Goal: Contribute content: Contribute content

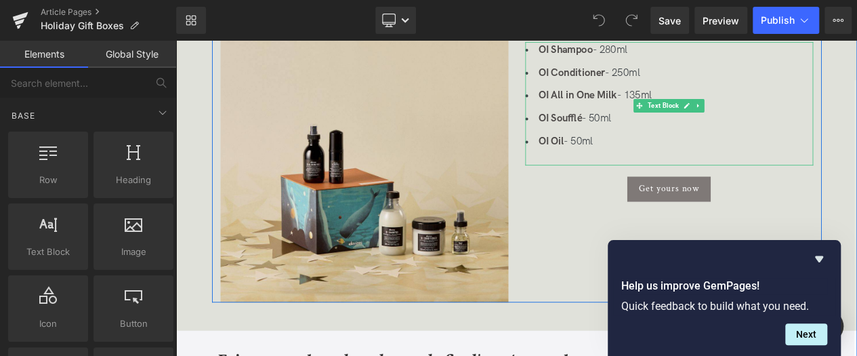
scroll to position [939, 0]
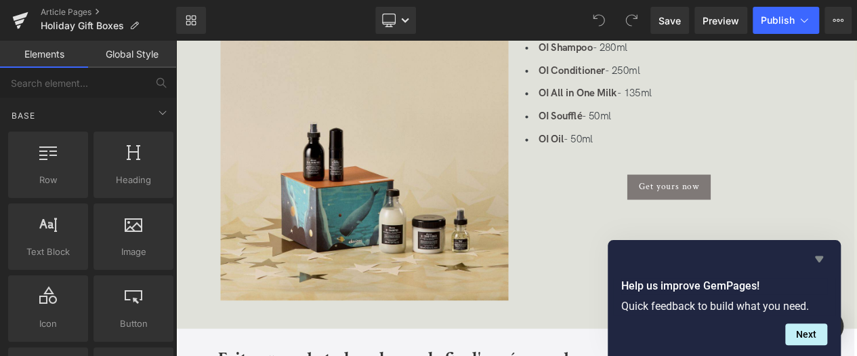
click at [821, 262] on icon "Hide survey" at bounding box center [819, 259] width 16 height 16
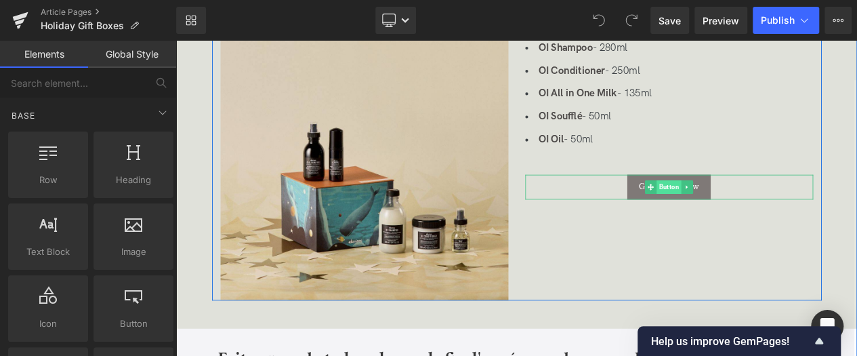
click at [768, 223] on span "Button" at bounding box center [769, 217] width 30 height 16
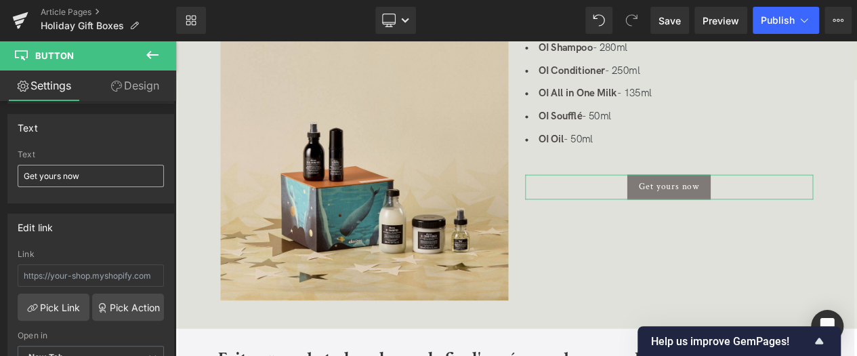
scroll to position [109, 0]
click at [102, 268] on input "text" at bounding box center [91, 273] width 146 height 22
paste input "[URL][DOMAIN_NAME]"
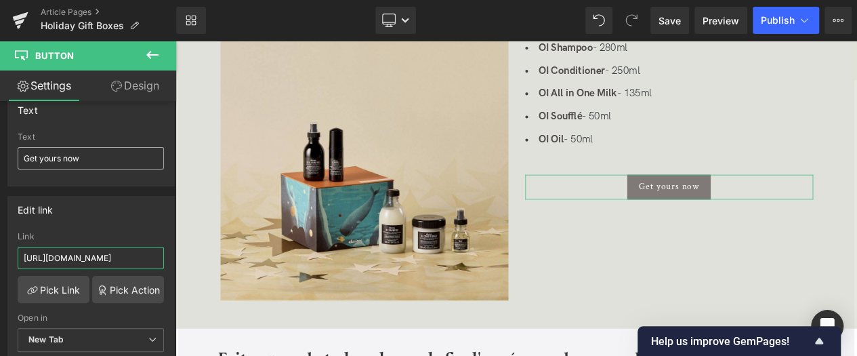
type input "[URL][DOMAIN_NAME]"
drag, startPoint x: 79, startPoint y: 155, endPoint x: -5, endPoint y: 154, distance: 84.1
click at [18, 154] on input "Get yours now" at bounding box center [91, 158] width 146 height 22
click at [64, 154] on input "Achetez kle votre" at bounding box center [91, 158] width 146 height 22
type input "Achetez le votre"
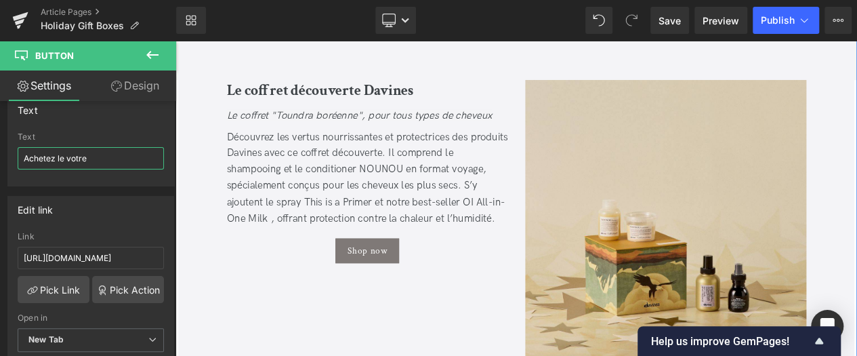
scroll to position [1415, 0]
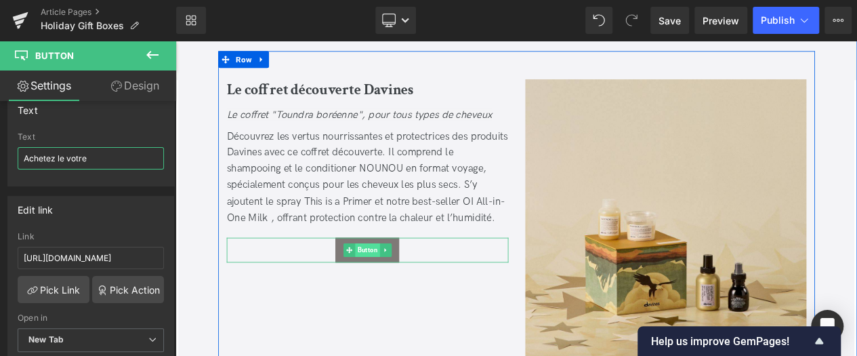
click at [408, 293] on span "Button" at bounding box center [407, 292] width 30 height 16
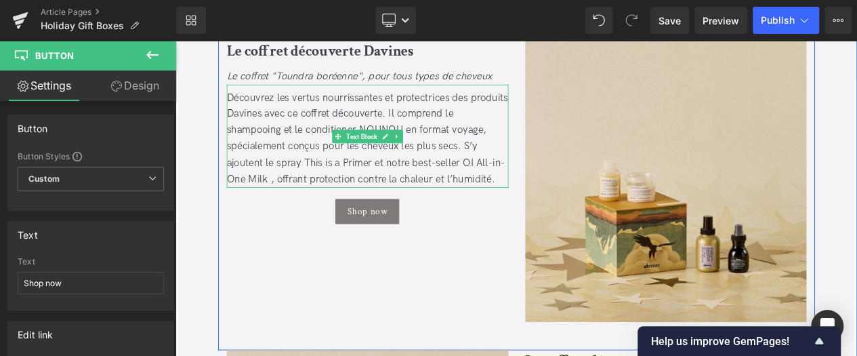
scroll to position [1461, 0]
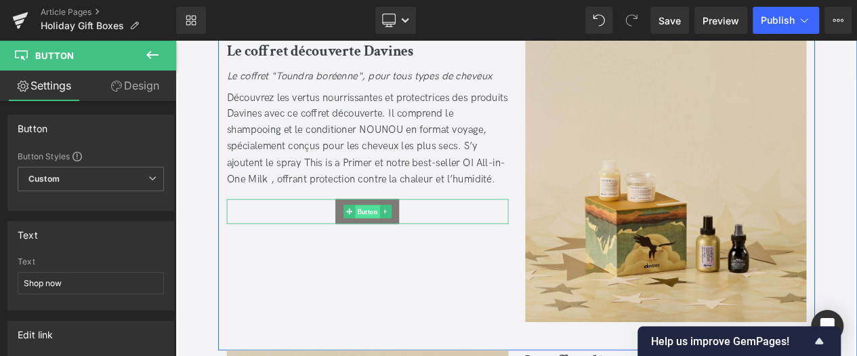
click at [402, 249] on span "Button" at bounding box center [407, 247] width 30 height 16
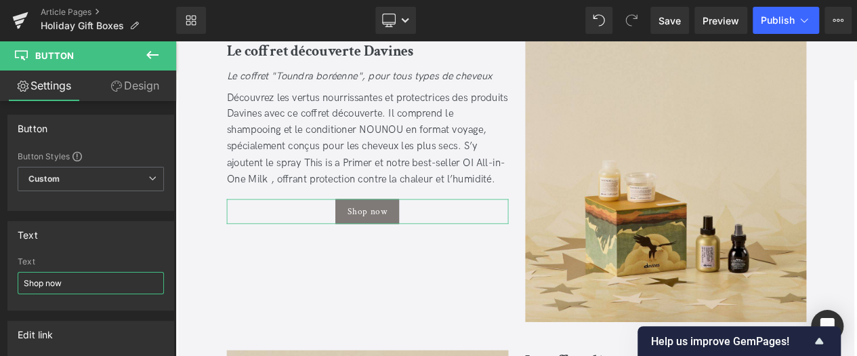
click at [102, 274] on input "Shop now" at bounding box center [91, 283] width 146 height 22
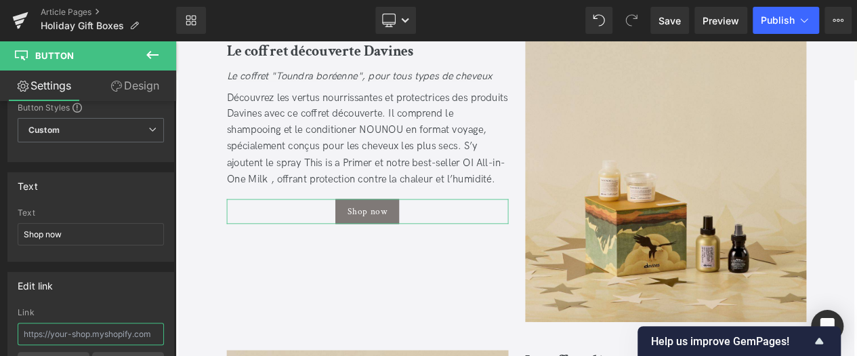
click at [52, 325] on input "text" at bounding box center [91, 334] width 146 height 22
paste input "[URL][DOMAIN_NAME]"
type input "[URL][DOMAIN_NAME]"
drag, startPoint x: 86, startPoint y: 237, endPoint x: -5, endPoint y: 230, distance: 91.1
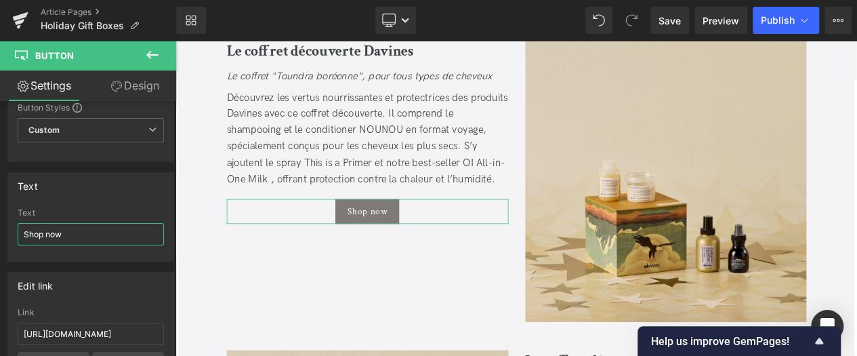
click at [18, 230] on input "Shop now" at bounding box center [91, 234] width 146 height 22
type input "Découvrir"
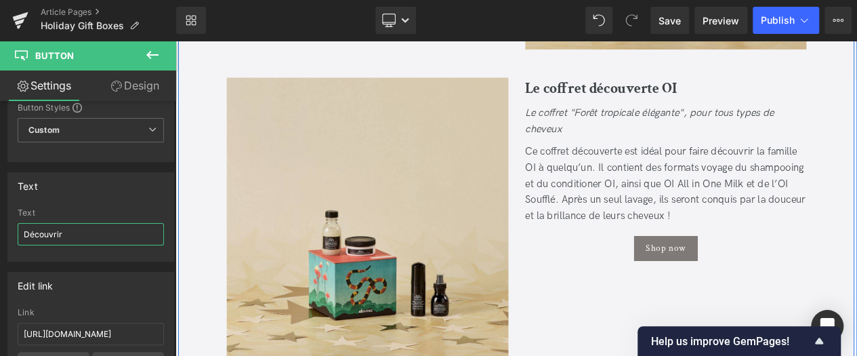
scroll to position [1795, 0]
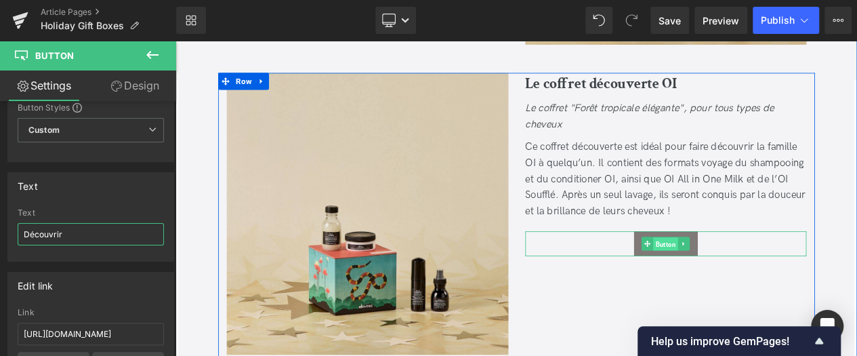
click at [769, 288] on span "Button" at bounding box center [765, 285] width 30 height 16
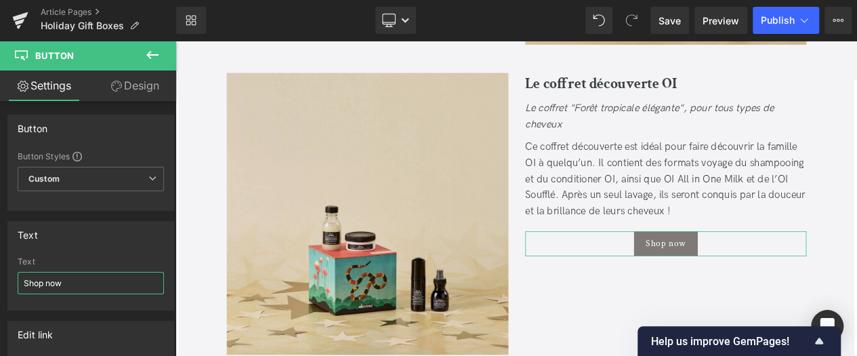
drag, startPoint x: 66, startPoint y: 284, endPoint x: -5, endPoint y: 267, distance: 72.5
click at [18, 272] on input "Shop now" at bounding box center [91, 283] width 146 height 22
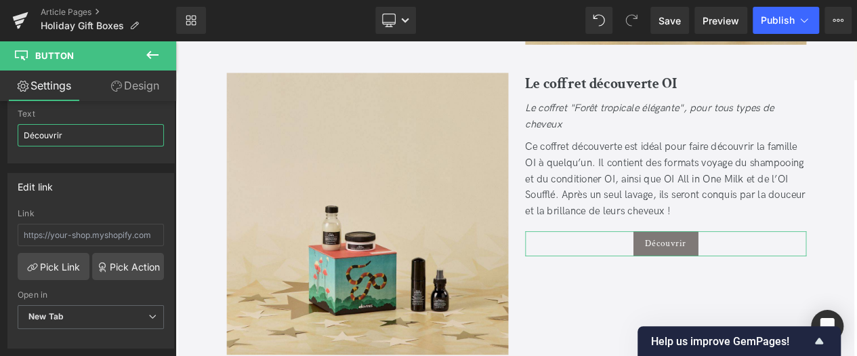
scroll to position [148, 0]
type input "Découvrir"
click at [59, 235] on input "text" at bounding box center [91, 234] width 146 height 22
paste input "[URL][DOMAIN_NAME]"
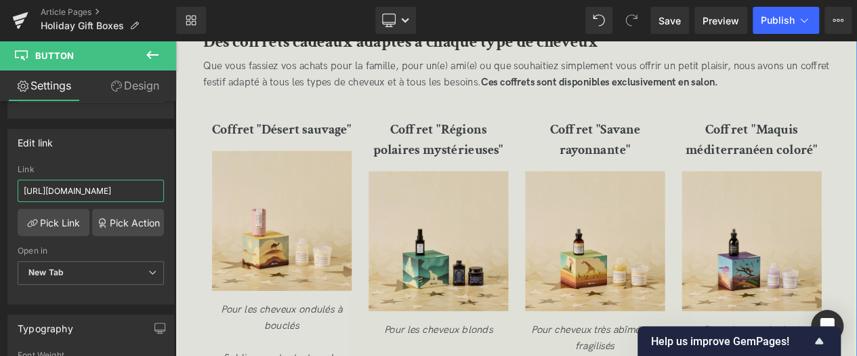
scroll to position [2248, 0]
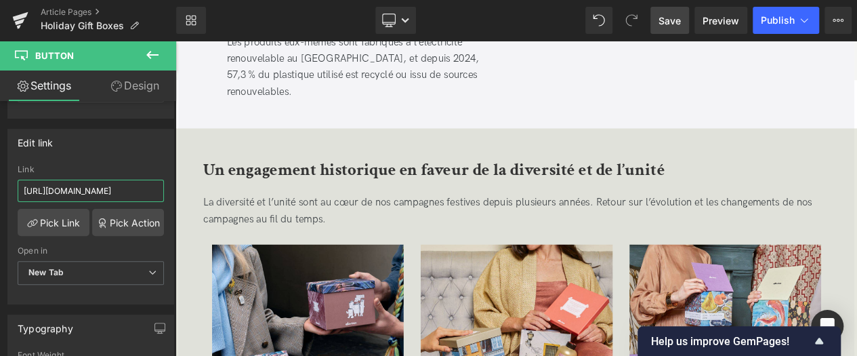
type input "[URL][DOMAIN_NAME]"
click at [670, 23] on span "Save" at bounding box center [670, 21] width 22 height 14
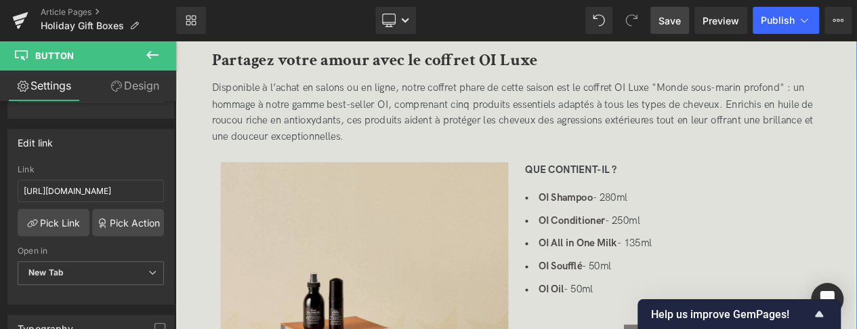
scroll to position [1379, 0]
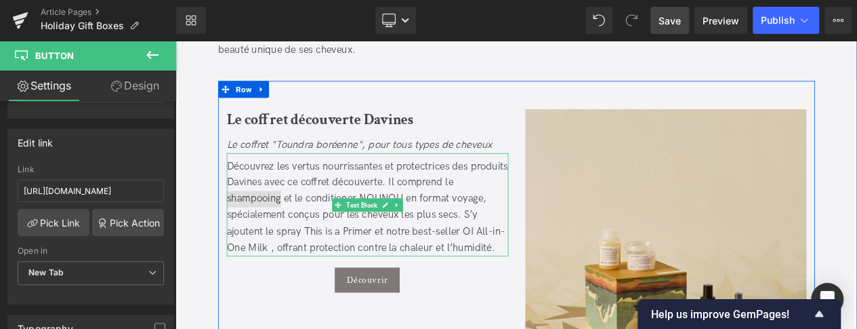
click at [284, 231] on span "Découvrez les vertus nourrissantes et protectrices des produits Davines avec ce…" at bounding box center [406, 240] width 338 height 112
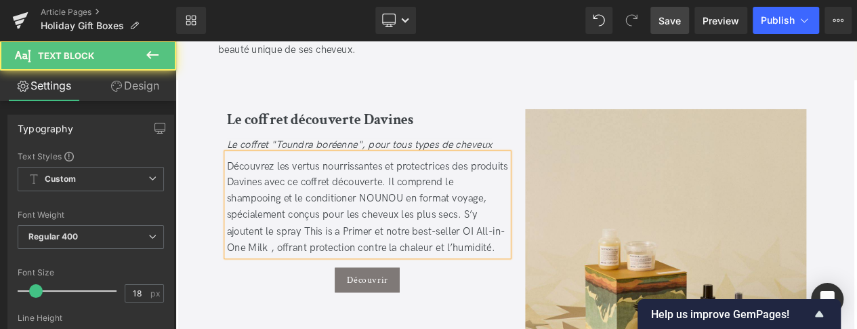
click at [279, 231] on span "Découvrez les vertus nourrissantes et protectrices des produits Davines avec ce…" at bounding box center [406, 240] width 338 height 112
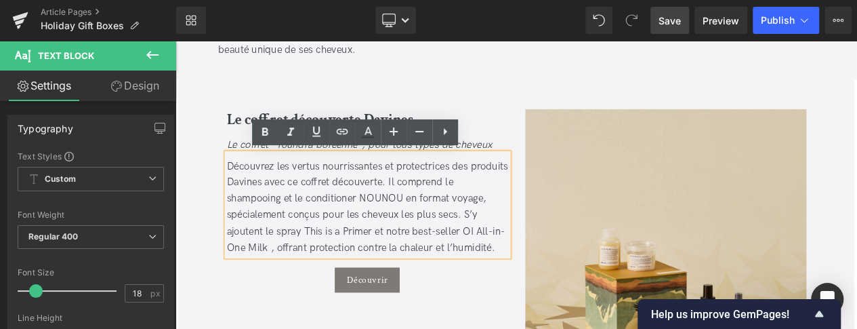
click at [281, 224] on span "Découvrez les vertus nourrissantes et protectrices des produits Davines avec ce…" at bounding box center [406, 240] width 338 height 112
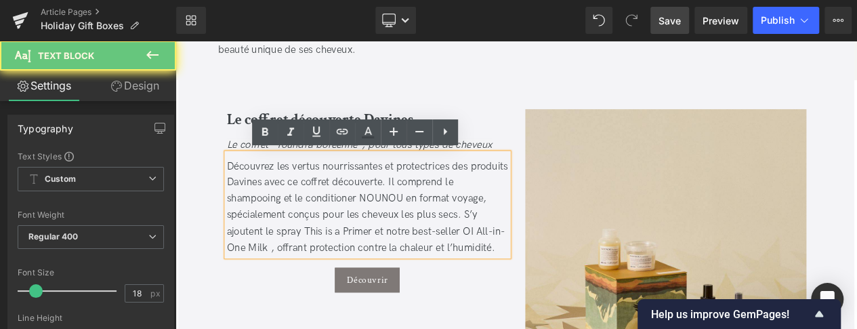
click at [281, 224] on span "Découvrez les vertus nourrissantes et protectrices des produits Davines avec ce…" at bounding box center [406, 240] width 338 height 112
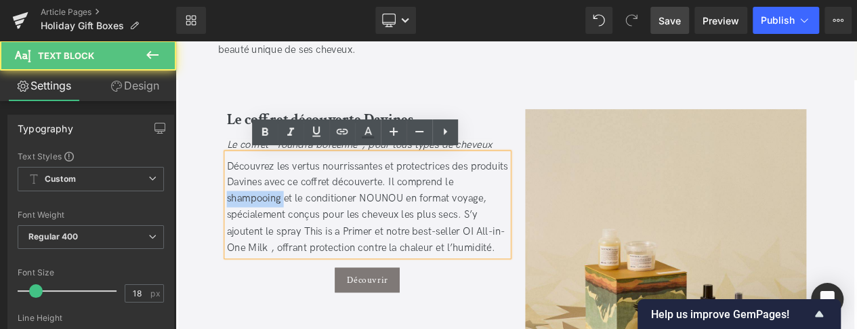
click at [282, 226] on span "Découvrez les vertus nourrissantes et protectrices des produits Davines avec ce…" at bounding box center [406, 240] width 338 height 112
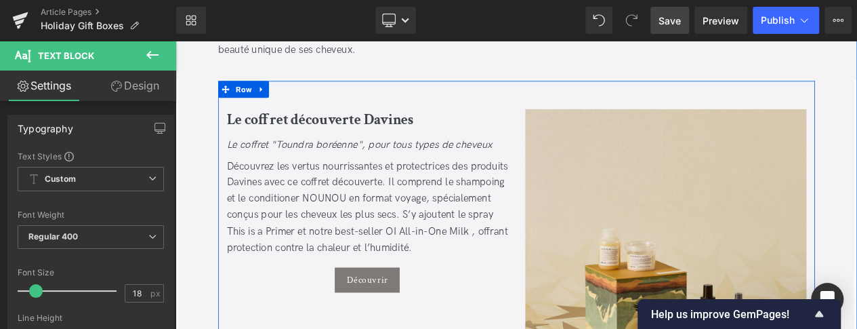
scroll to position [1752, 0]
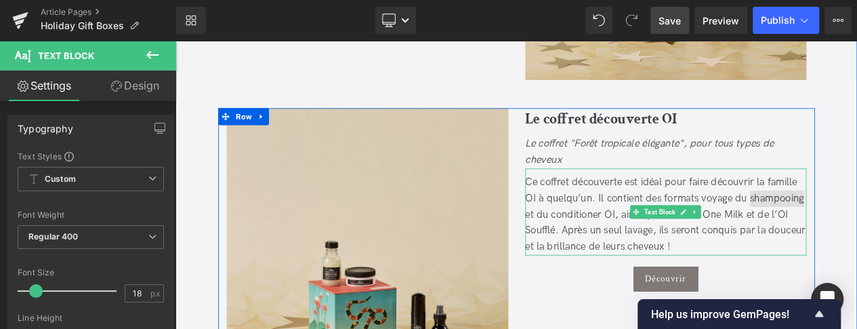
click at [857, 234] on div "Ce coffret découverte est idéal pour faire découvrir la famille OI à quelqu’un.…" at bounding box center [765, 250] width 339 height 98
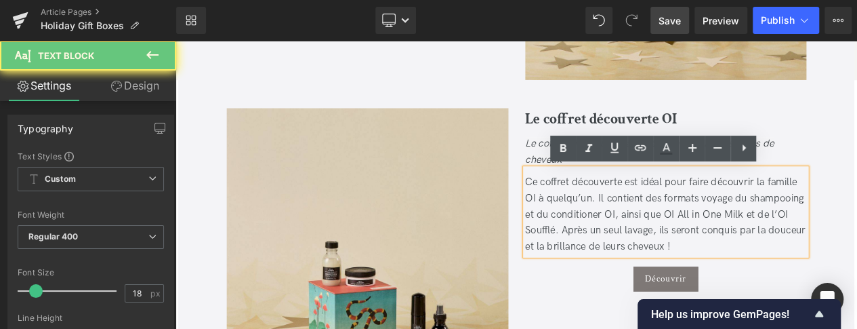
click at [857, 230] on div "Ce coffret découverte est idéal pour faire découvrir la famille OI à quelqu’un.…" at bounding box center [765, 250] width 339 height 98
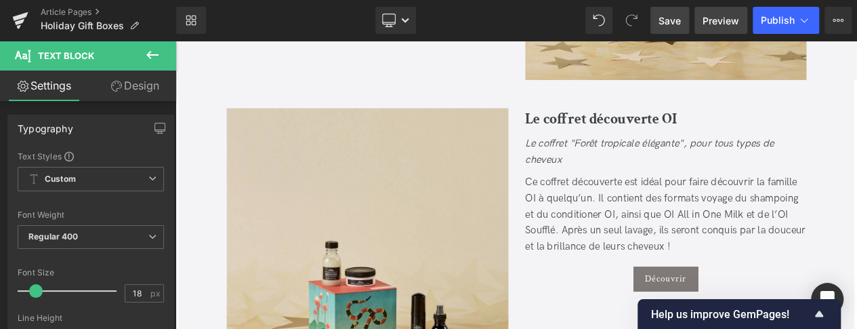
click at [727, 21] on span "Preview" at bounding box center [721, 21] width 37 height 14
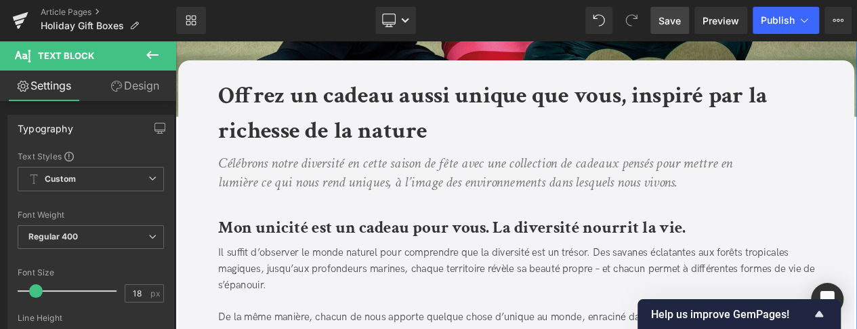
scroll to position [311, 0]
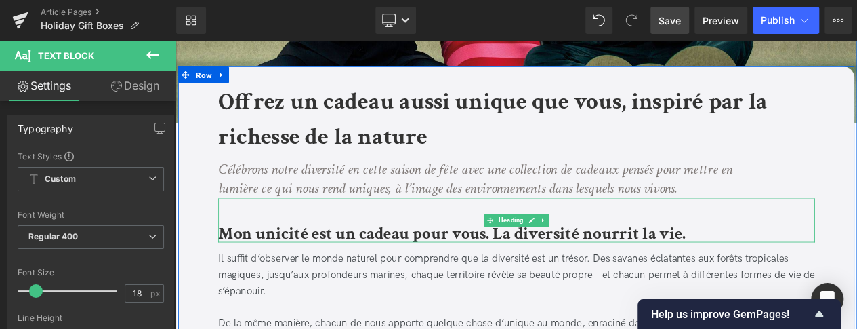
click at [714, 276] on b "Mon unicité est un cadeau pour vous. La diversité nourrit la vie." at bounding box center [508, 273] width 563 height 26
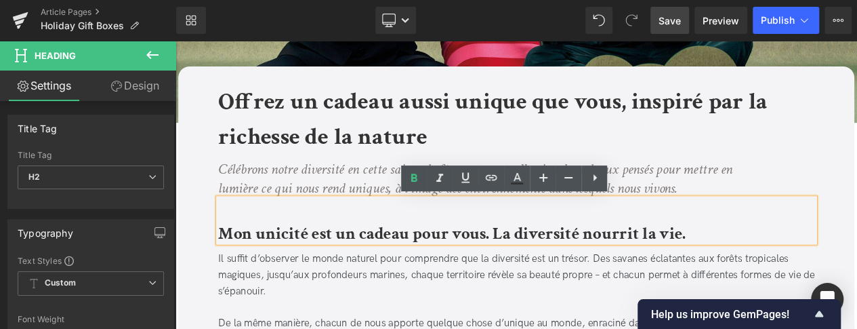
click at [722, 274] on b "Mon unicité est un cadeau pour vous. La diversité nourrit la vie." at bounding box center [508, 273] width 563 height 26
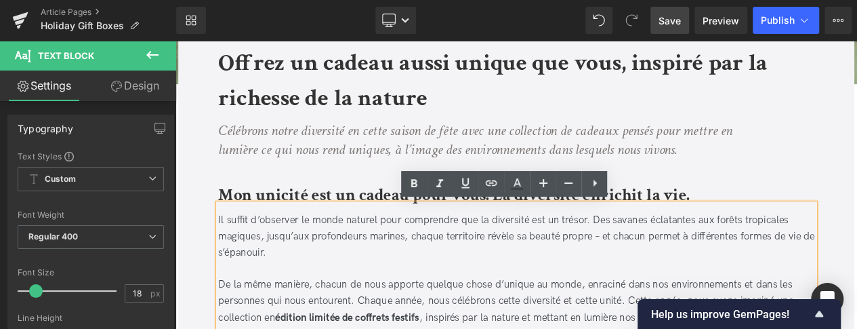
scroll to position [359, 0]
click at [691, 274] on div "Il suffit d’observer le monde naturel pour comprendre que la diversité est un t…" at bounding box center [586, 329] width 718 height 186
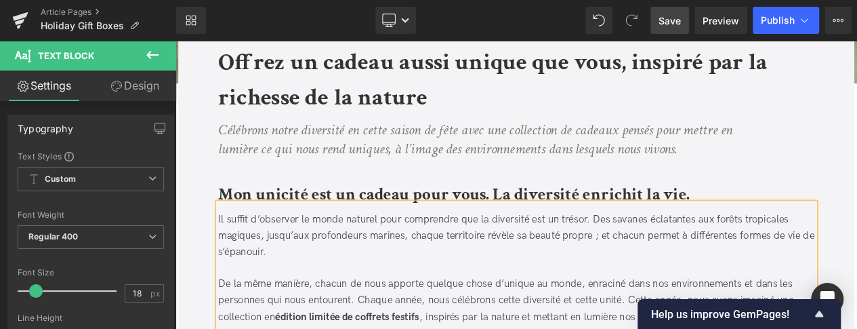
click at [498, 294] on div "Il suffit d’observer le monde naturel pour comprendre que la diversité est un t…" at bounding box center [586, 329] width 718 height 186
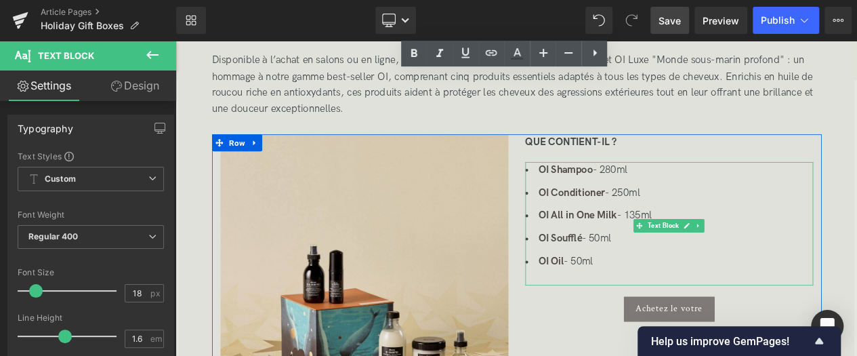
scroll to position [806, 0]
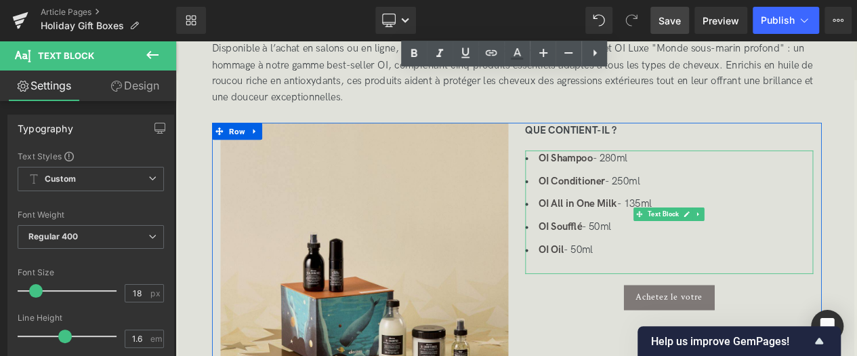
click at [788, 197] on ul "OI Shampoo - 280ml OI Conditioner - 250ml OI All in One Milk - 135ml OI Soufflé…" at bounding box center [769, 238] width 346 height 130
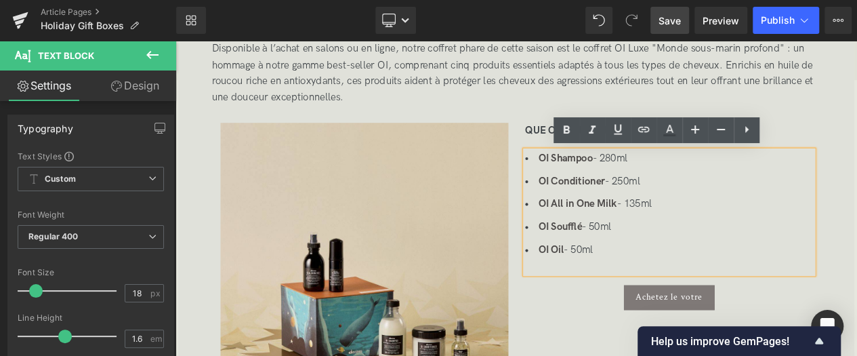
click at [745, 188] on li "OI Shampoo - 280ml" at bounding box center [769, 183] width 346 height 20
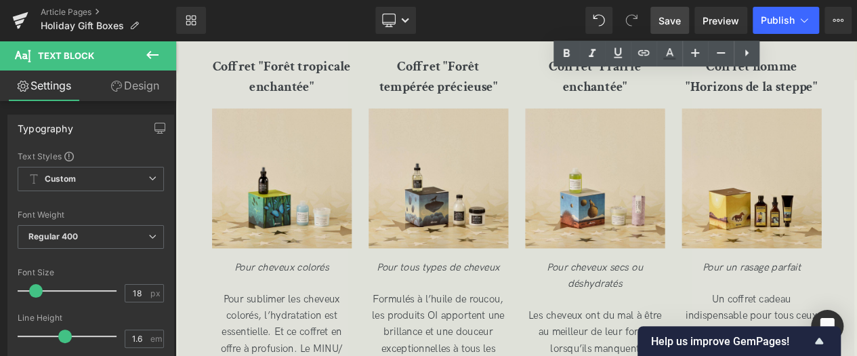
click at [666, 17] on span "Save" at bounding box center [670, 21] width 22 height 14
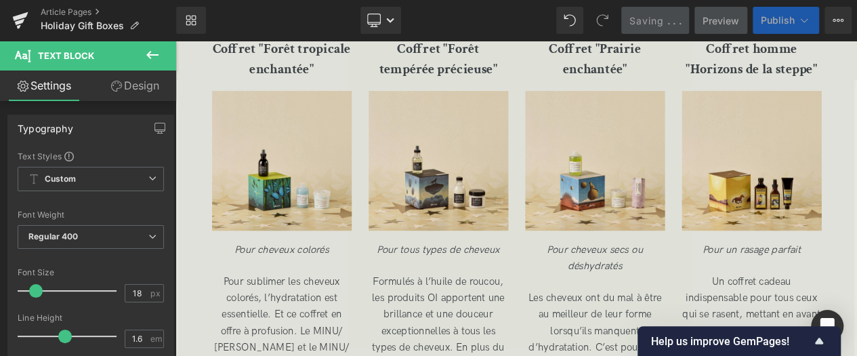
scroll to position [2974, 0]
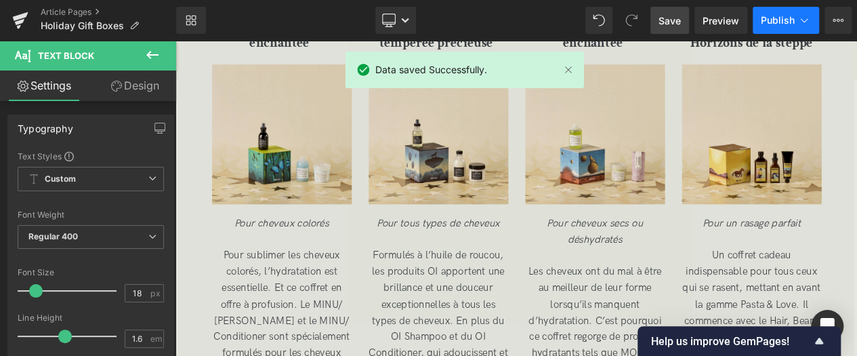
click at [789, 20] on span "Publish" at bounding box center [778, 20] width 34 height 11
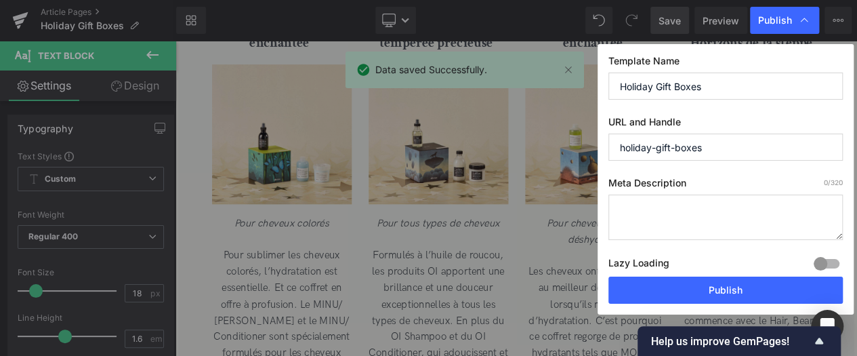
click at [729, 83] on input "Holiday Gift Boxes" at bounding box center [726, 86] width 235 height 27
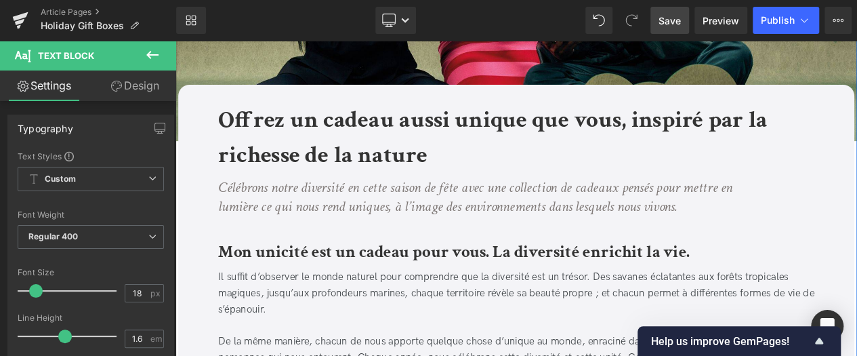
scroll to position [291, 0]
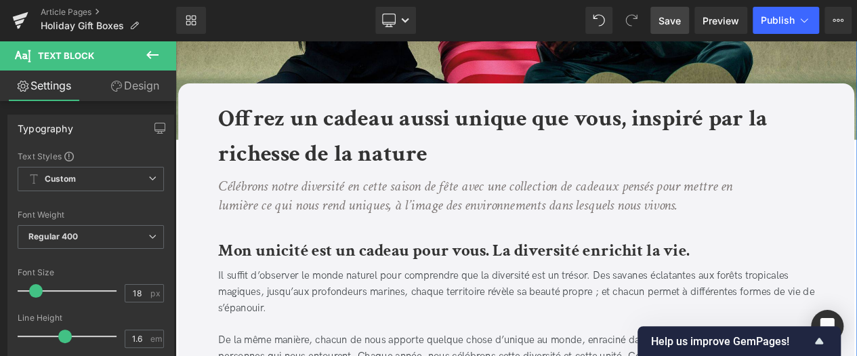
click at [376, 160] on b "Offrez un cadeau aussi unique que vous, inspiré par la richesse de la nature" at bounding box center [557, 155] width 661 height 80
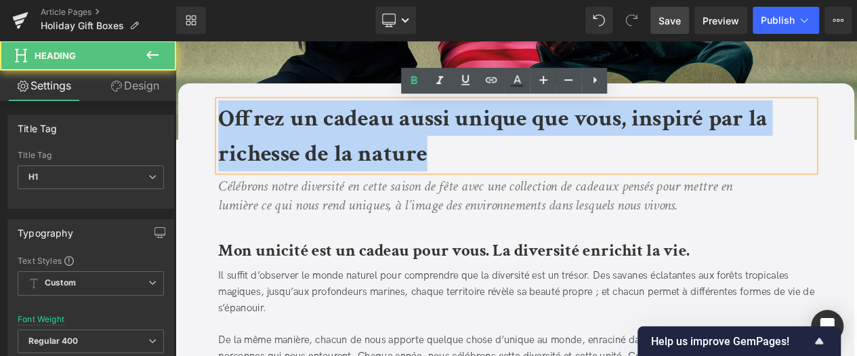
drag, startPoint x: 518, startPoint y: 176, endPoint x: 210, endPoint y: 105, distance: 316.3
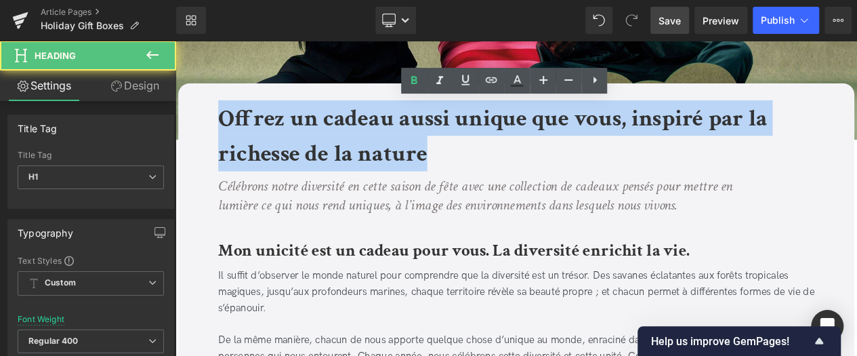
copy b "Offrez un cadeau aussi unique que vous, inspiré par la richesse de la nature"
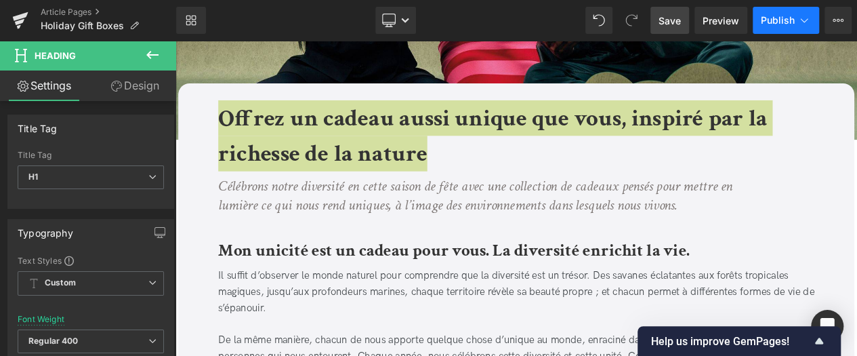
click at [785, 22] on span "Publish" at bounding box center [778, 20] width 34 height 11
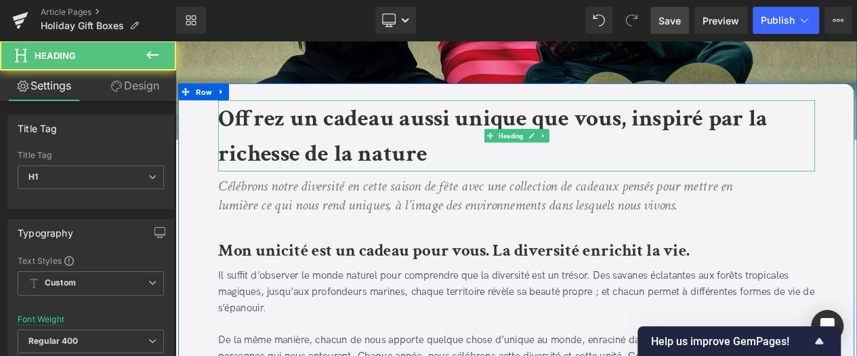
click at [521, 163] on h1 "Offrez un cadeau aussi unique que vous, inspiré par la richesse de la nature" at bounding box center [586, 155] width 718 height 85
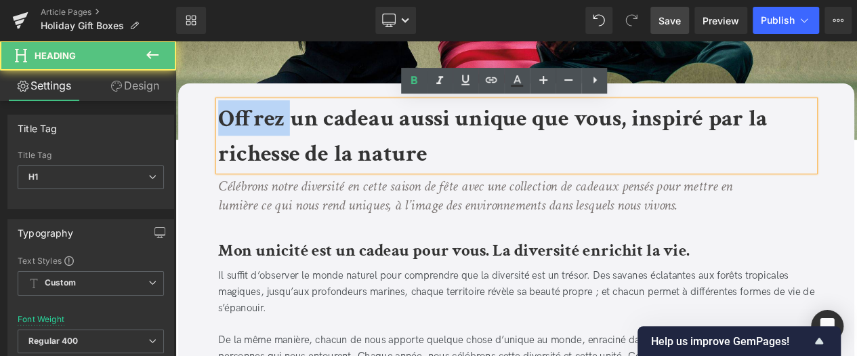
drag, startPoint x: 314, startPoint y: 144, endPoint x: 222, endPoint y: 139, distance: 92.3
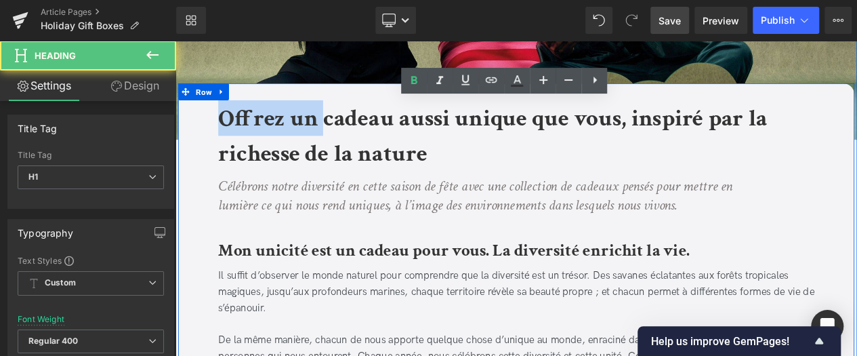
drag, startPoint x: 358, startPoint y: 131, endPoint x: 207, endPoint y: 130, distance: 150.5
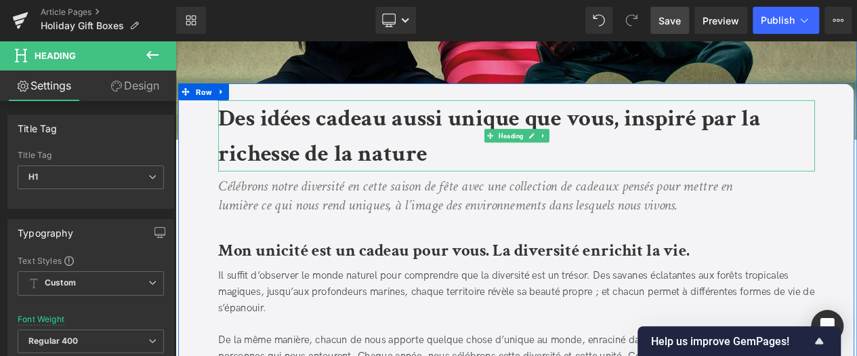
click at [422, 132] on b "Des idées cadeau aussi unique que vous, inspiré par la richesse de la nature" at bounding box center [553, 155] width 652 height 80
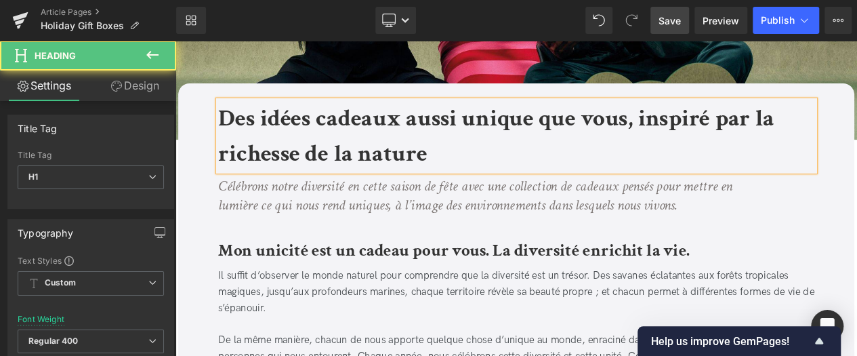
click at [626, 171] on h1 "Des idées cadeaux aussi unique que vous, inspiré par la richesse de la nature" at bounding box center [586, 155] width 718 height 85
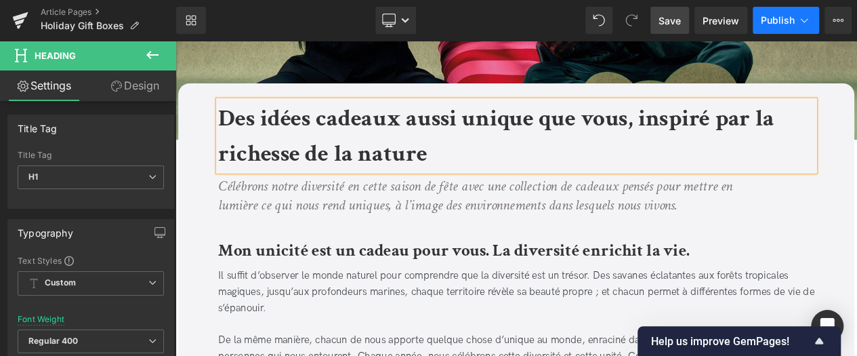
click at [796, 20] on button "Publish" at bounding box center [786, 20] width 66 height 27
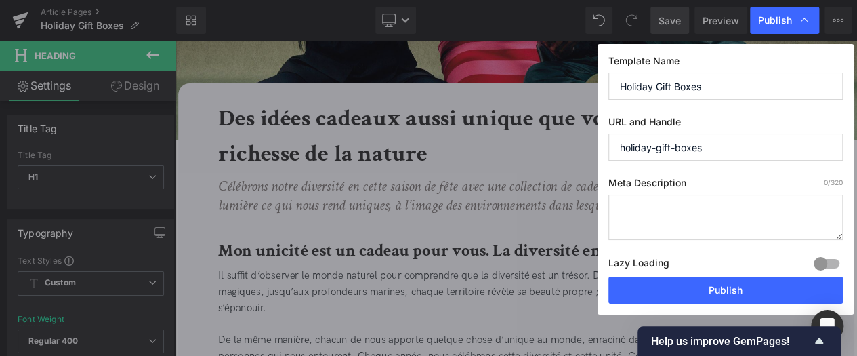
drag, startPoint x: 731, startPoint y: 76, endPoint x: 555, endPoint y: 74, distance: 175.6
click at [609, 74] on input "Holiday Gift Boxes" at bounding box center [726, 86] width 235 height 27
paste input "Des idées cadeaux aussi unique que vous, inspiré par la richesse de la nature"
drag, startPoint x: 672, startPoint y: 87, endPoint x: 862, endPoint y: 89, distance: 190.5
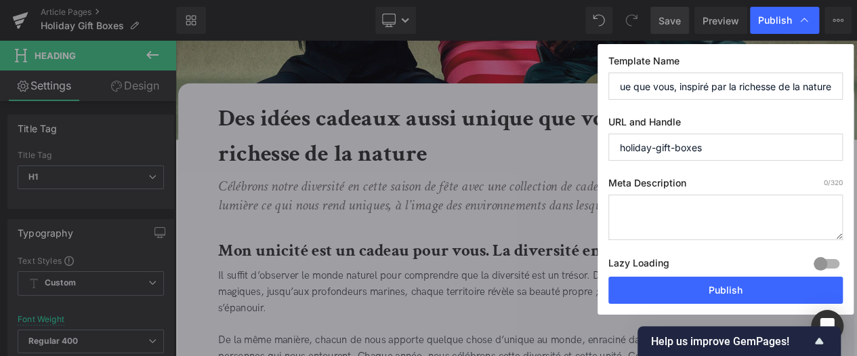
click at [843, 89] on input "Des idées cadeaux aussi unique que vous, inspiré par la richesse de la nature" at bounding box center [726, 86] width 235 height 27
type input "Des idées cadeaux aussi unique que vous"
drag, startPoint x: 752, startPoint y: 142, endPoint x: 543, endPoint y: 118, distance: 210.8
click at [609, 134] on input "holiday-gift-boxes" at bounding box center [726, 147] width 235 height 27
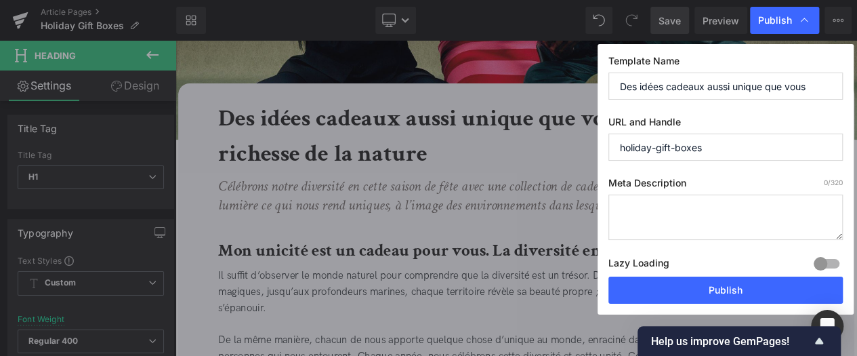
paste input "Des idées cadeaux aussi unique que vous, inspiré par la richesse de la nature"
drag, startPoint x: 680, startPoint y: 150, endPoint x: 862, endPoint y: 157, distance: 182.4
click at [843, 157] on input "des-idées-cadeaux-aussi-unique-que-vous,-inspiré-par-la-richesse-de-la-nature" at bounding box center [726, 147] width 235 height 27
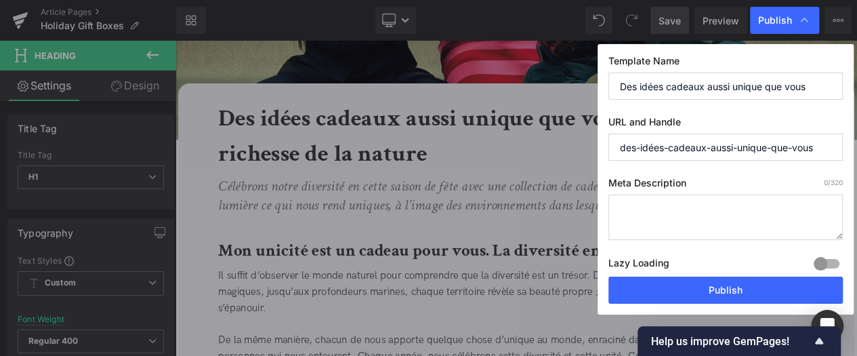
type input "des-idées-cadeaux-aussi-unique-que-vous"
click at [631, 215] on textarea at bounding box center [726, 217] width 235 height 45
paste textarea "Découvrez les coffrets en édition spéciale fêtes Davines : des soins capillaire…"
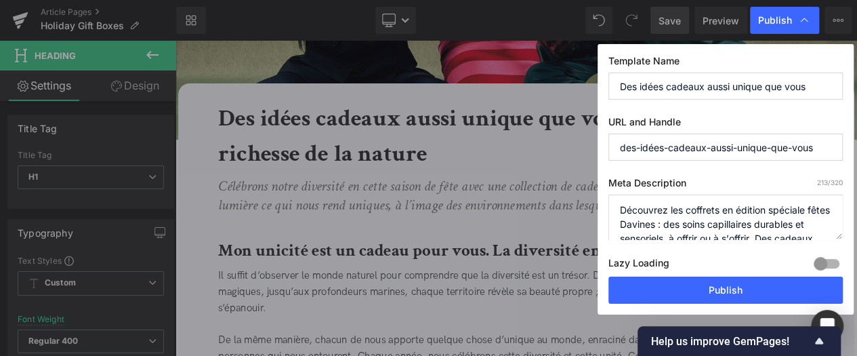
click at [697, 222] on textarea "Découvrez les coffrets en édition spéciale fêtes Davines : des soins capillaire…" at bounding box center [726, 217] width 235 height 45
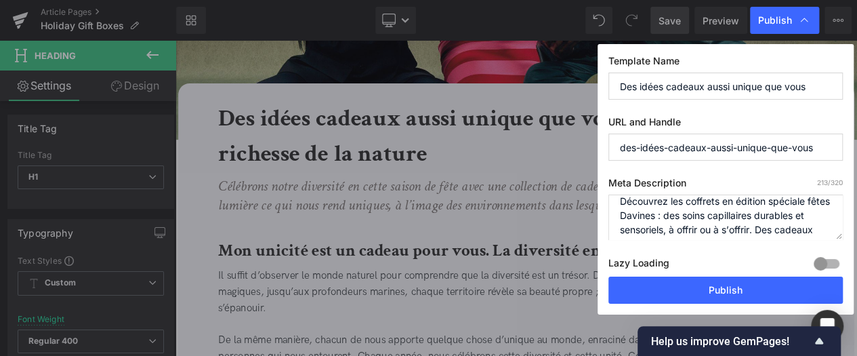
scroll to position [19, 0]
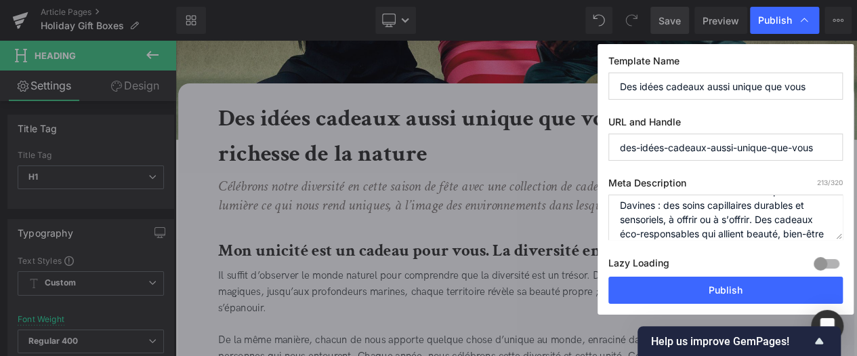
click at [689, 207] on textarea "Découvrez les coffrets en édition spéciale fêtes Davines : des soins capillaire…" at bounding box center [726, 217] width 235 height 45
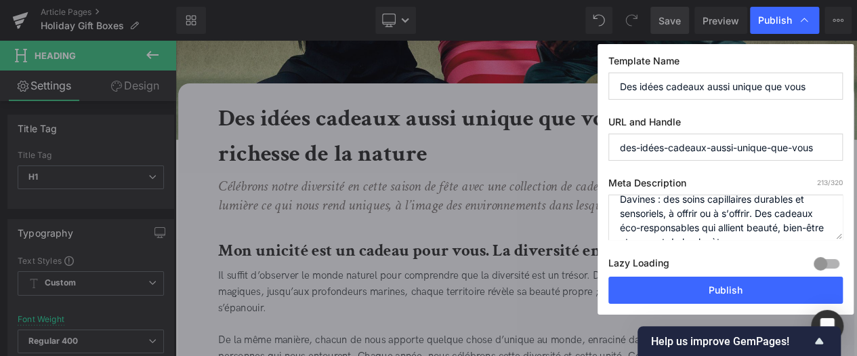
scroll to position [41, 0]
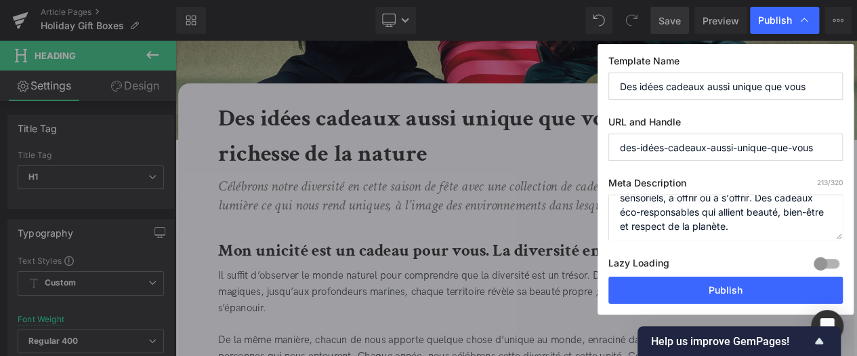
click at [757, 223] on textarea "Découvrez les coffrets en édition spéciale fêtes Davines : des soins capillaire…" at bounding box center [726, 217] width 235 height 45
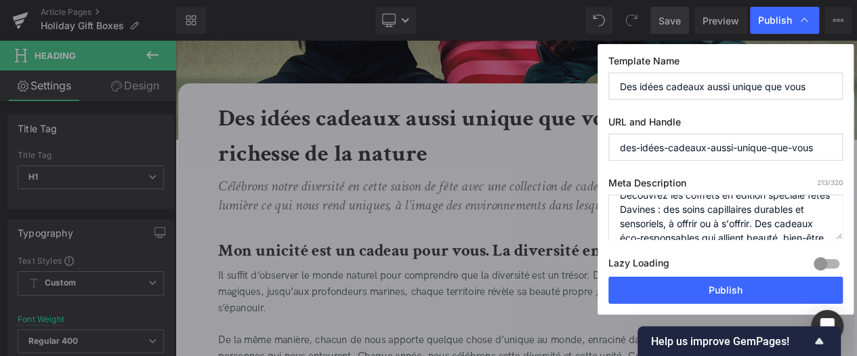
scroll to position [43, 0]
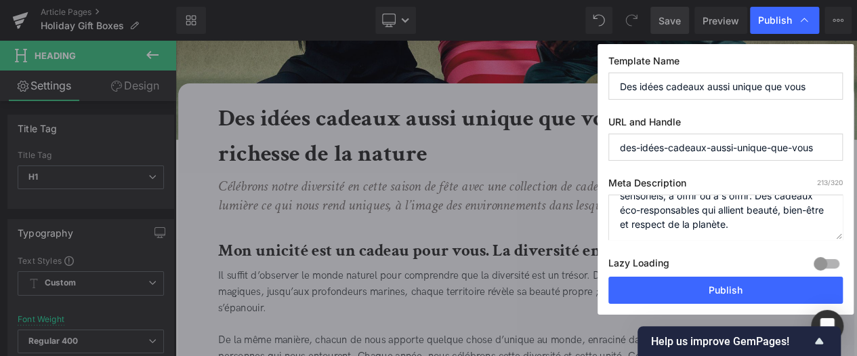
click at [697, 212] on textarea "Découvrez les coffrets en édition spéciale fêtes Davines : des soins capillaire…" at bounding box center [726, 217] width 235 height 45
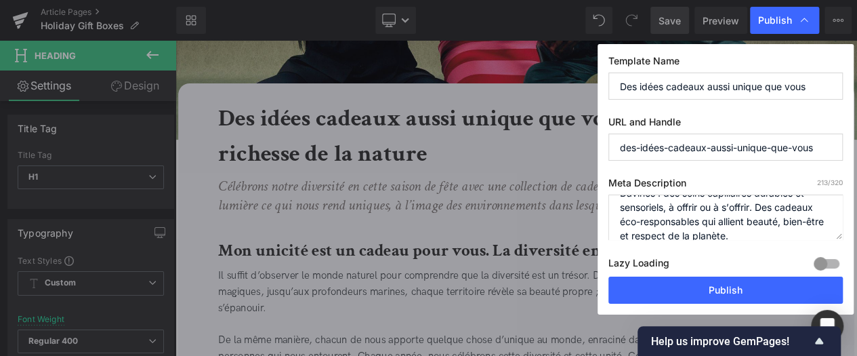
click at [640, 226] on textarea "Découvrez les coffrets en édition spéciale fêtes Davines : des soins capillaire…" at bounding box center [726, 217] width 235 height 45
click at [741, 228] on textarea "Découvrez les coffrets en édition spéciale fêtes Davines : des soins capillaire…" at bounding box center [726, 217] width 235 height 45
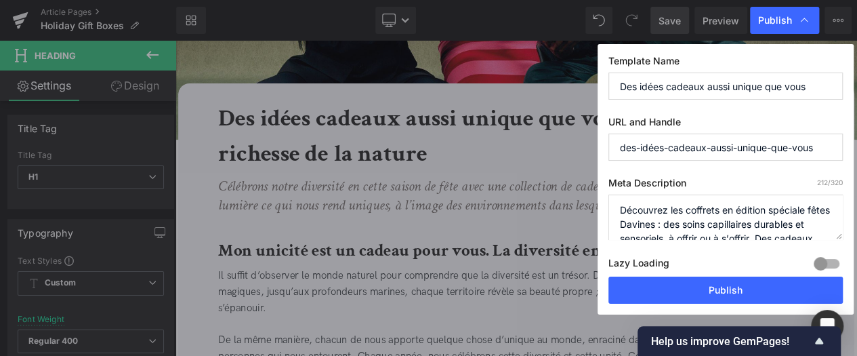
scroll to position [43, 0]
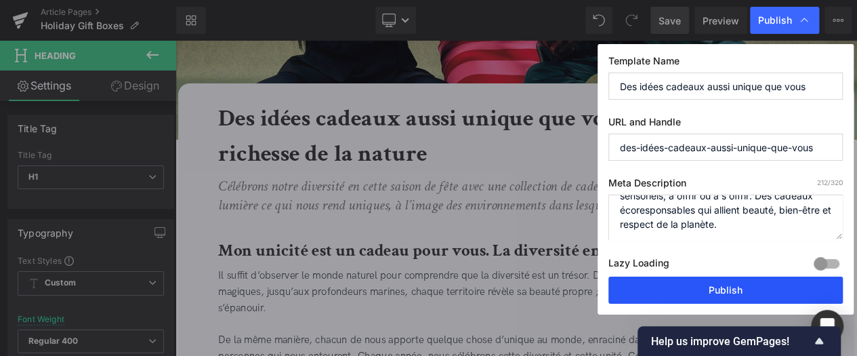
type textarea "Découvrez les coffrets en édition spéciale fêtes Davines : des soins capillaire…"
click at [742, 285] on button "Publish" at bounding box center [726, 290] width 235 height 27
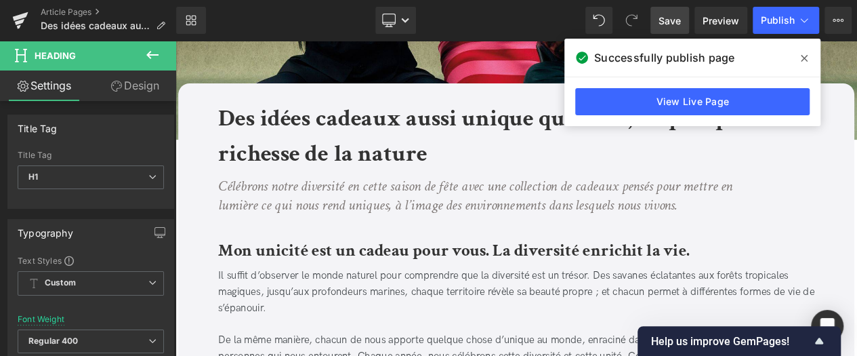
click at [799, 62] on span at bounding box center [805, 58] width 22 height 22
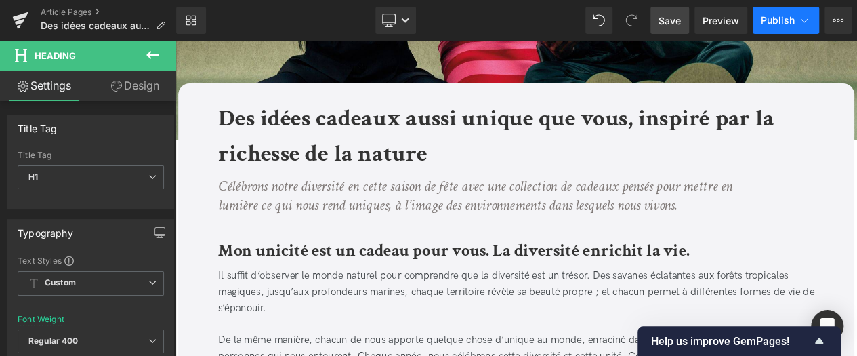
click at [786, 20] on span "Publish" at bounding box center [778, 20] width 34 height 11
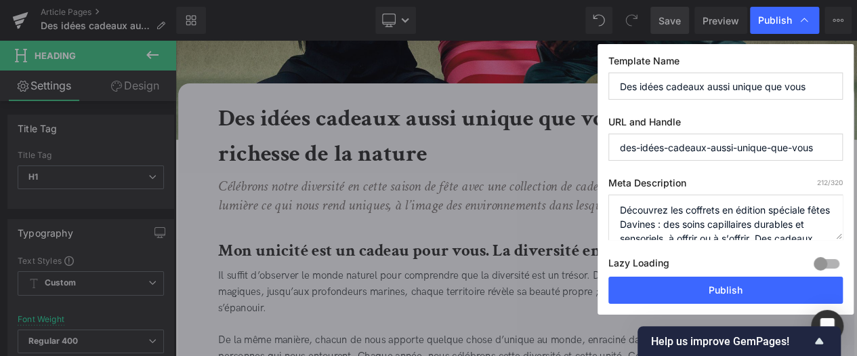
click at [698, 215] on textarea "Découvrez les coffrets en édition spéciale fêtes Davines : des soins capillaire…" at bounding box center [726, 217] width 235 height 45
